Goal: Information Seeking & Learning: Learn about a topic

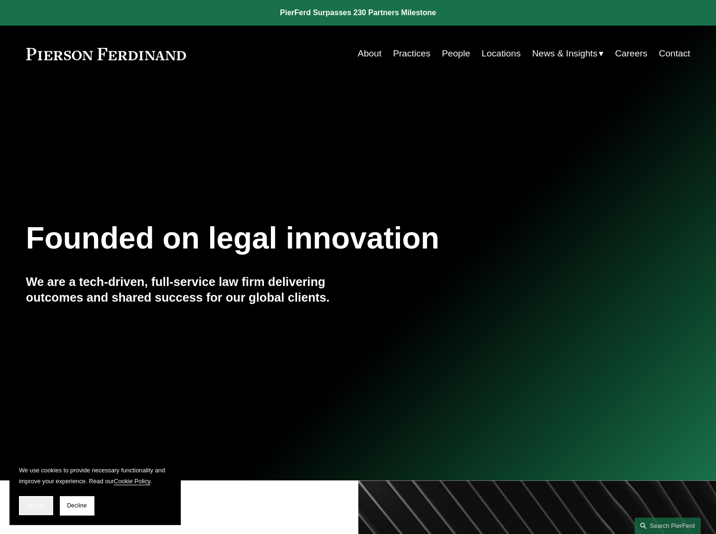
click at [40, 504] on span "Accept" at bounding box center [36, 505] width 18 height 7
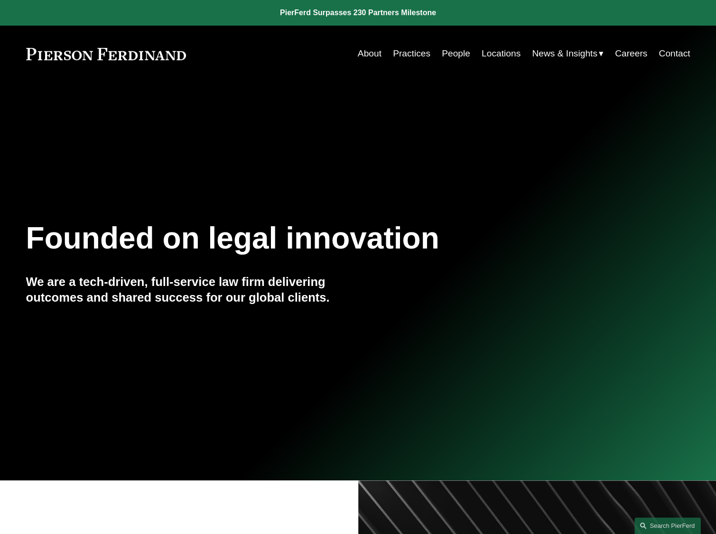
click at [652, 461] on div at bounding box center [358, 240] width 716 height 480
click at [456, 55] on link "People" at bounding box center [456, 54] width 28 height 18
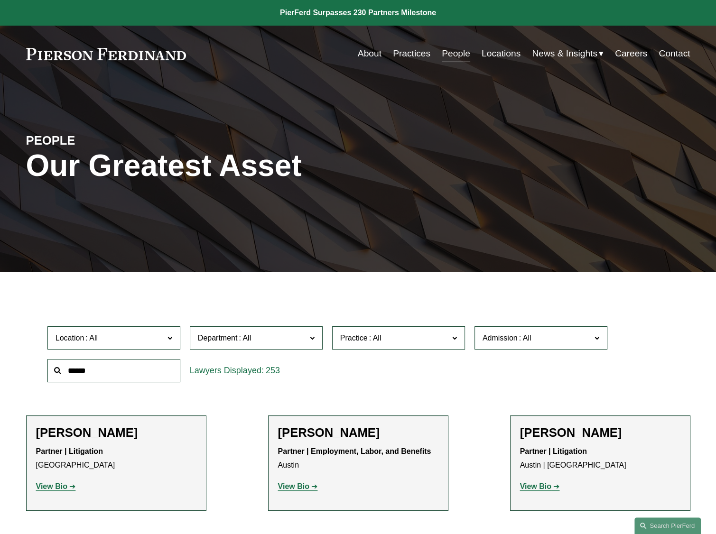
click at [636, 189] on div "PEOPLE Our Greatest Asset" at bounding box center [358, 177] width 716 height 143
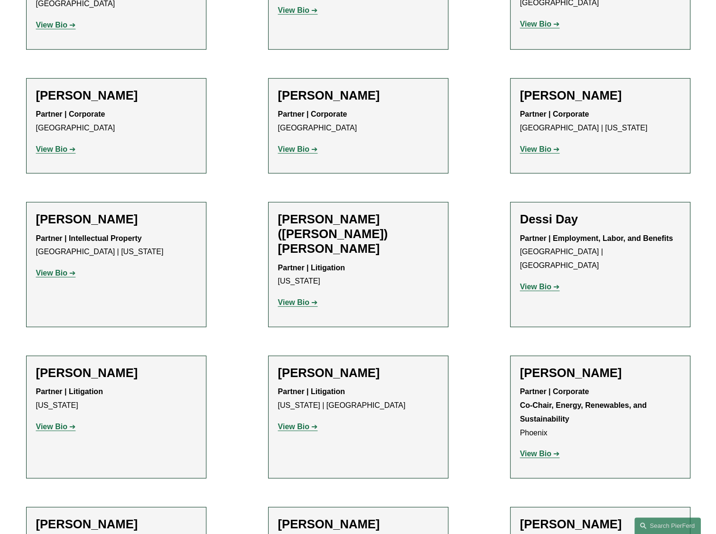
scroll to position [2798, 0]
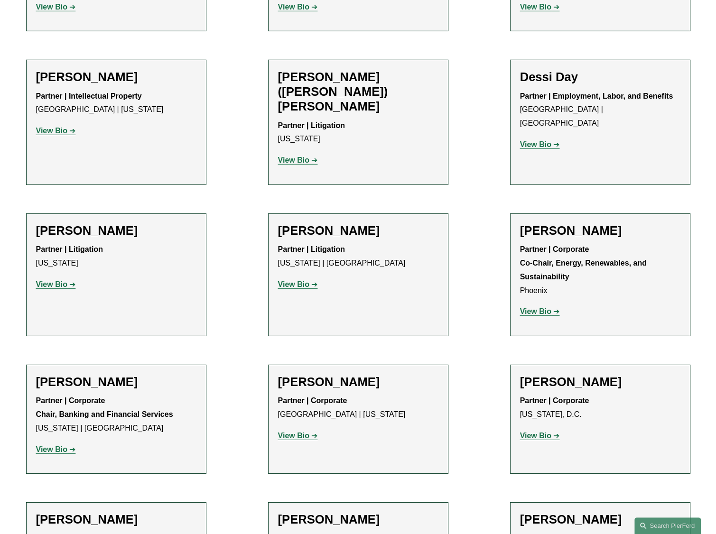
click at [301, 432] on strong "View Bio" at bounding box center [293, 436] width 31 height 8
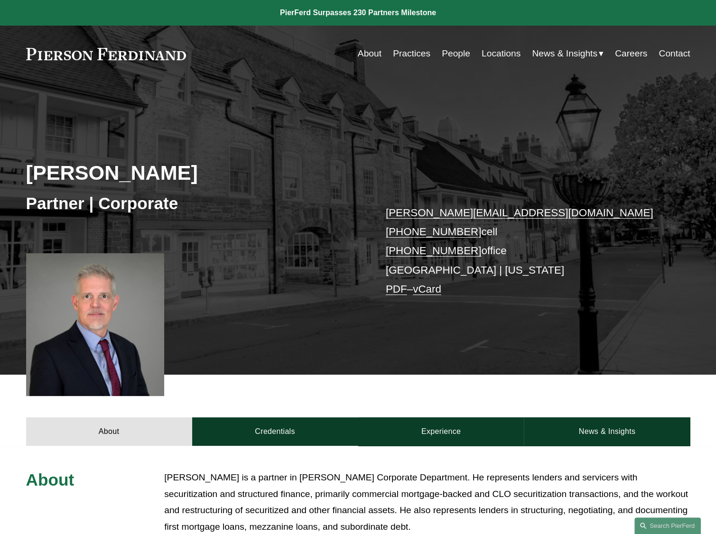
scroll to position [142, 0]
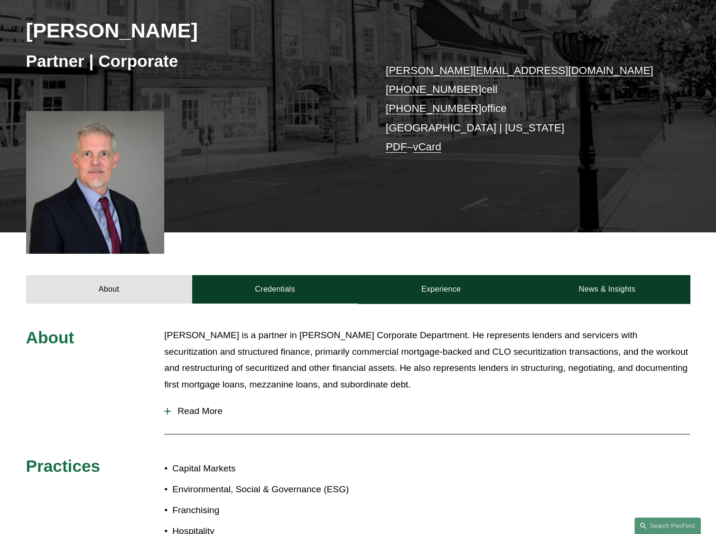
click at [168, 412] on div at bounding box center [167, 411] width 7 height 7
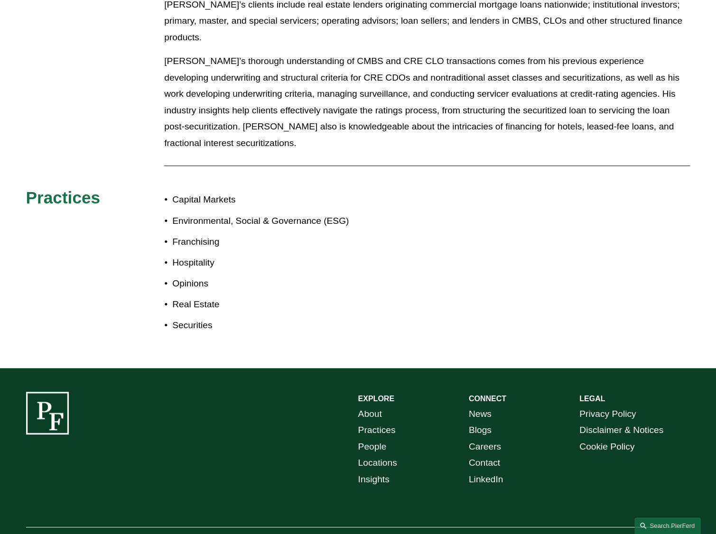
scroll to position [332, 0]
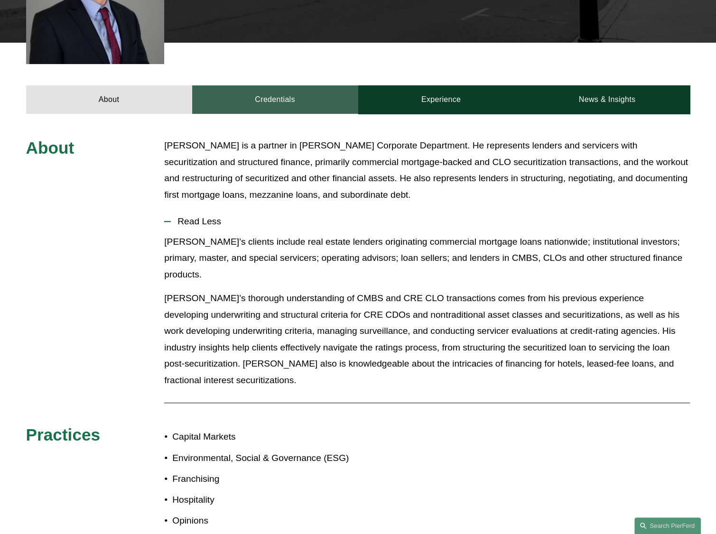
click at [262, 103] on link "Credentials" at bounding box center [275, 99] width 166 height 28
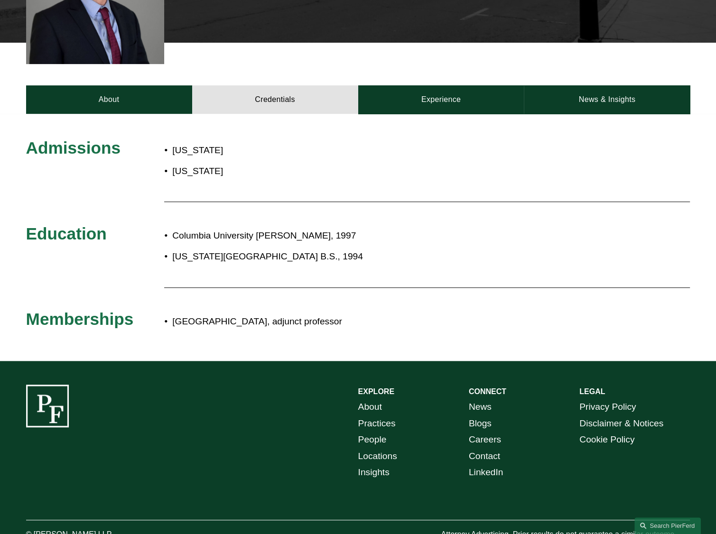
click at [461, 137] on div "Admissions New York New Jersey Education Columbia University J.D., 1997 New Yor…" at bounding box center [358, 237] width 716 height 247
